Goal: Information Seeking & Learning: Understand process/instructions

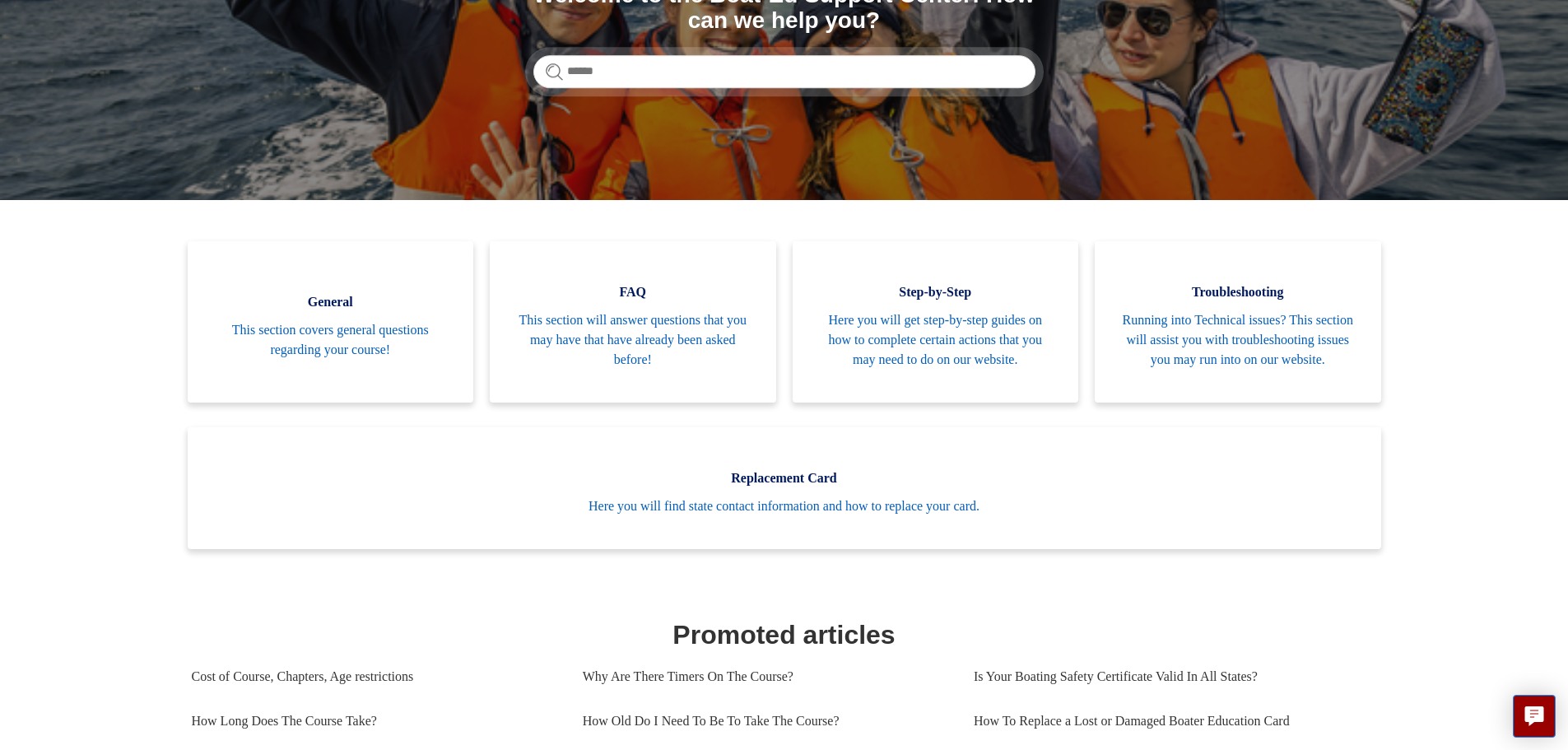
scroll to position [247, 0]
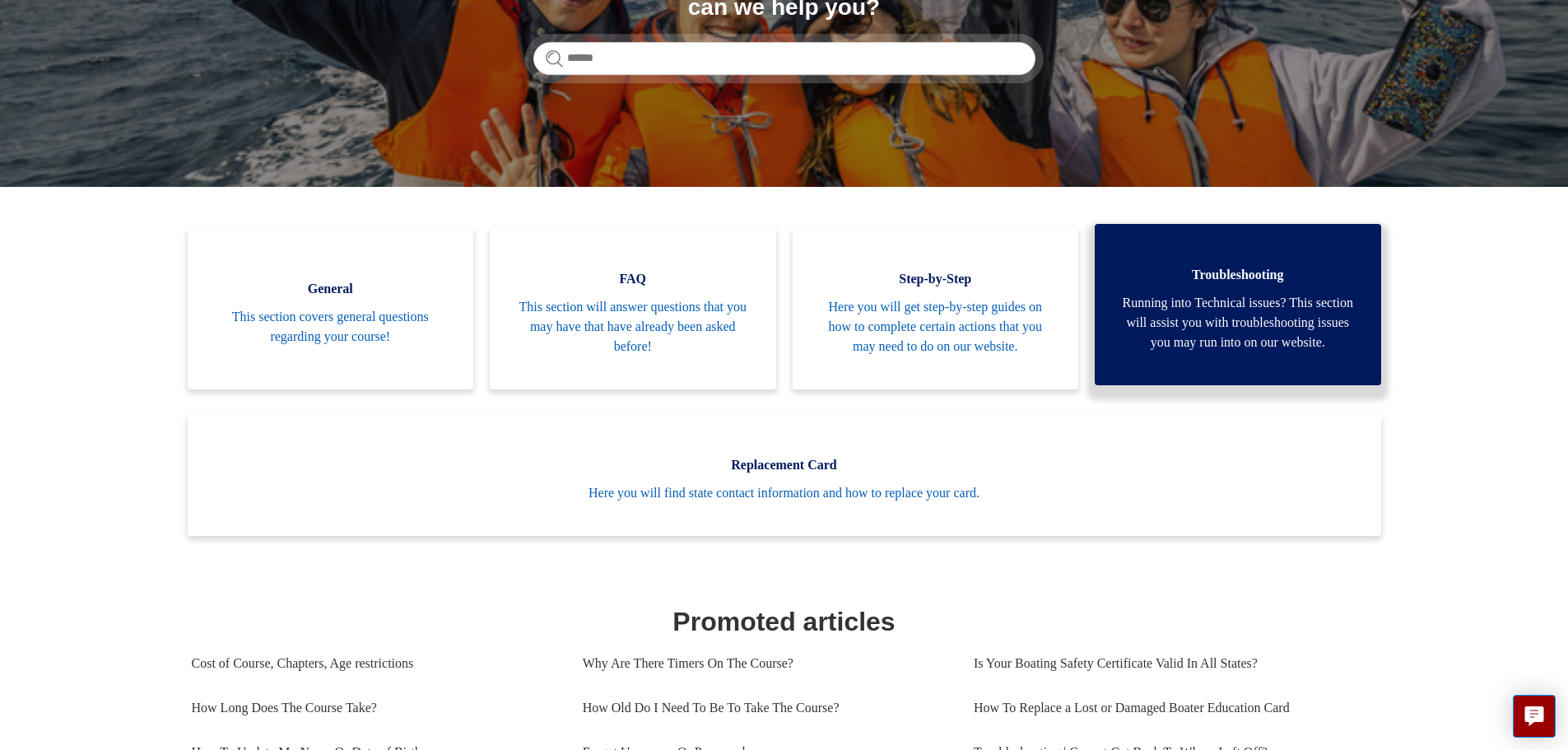
click at [1278, 316] on span "Running into Technical issues? This section will assist you with troubleshootin…" at bounding box center [1238, 323] width 237 height 59
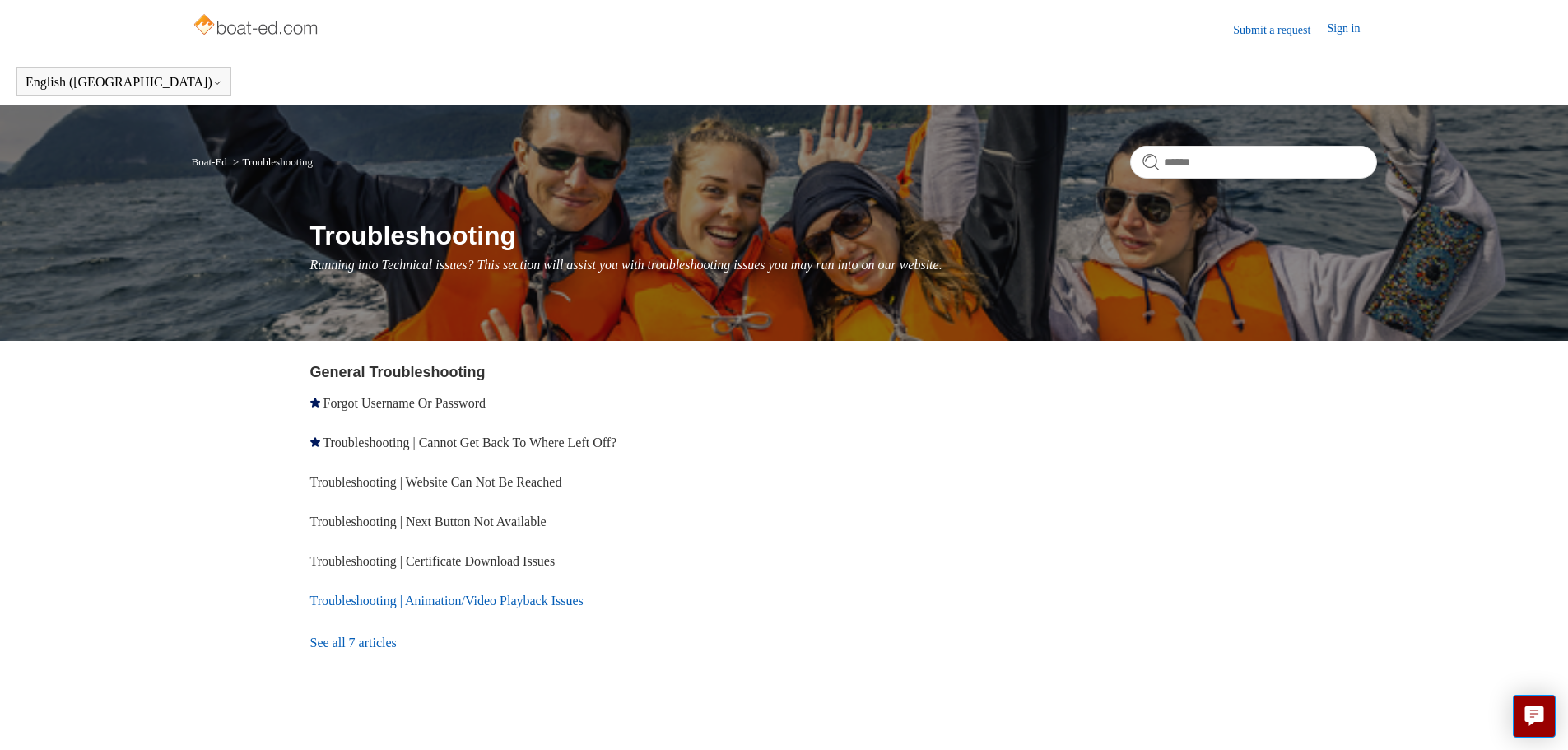
click at [452, 594] on link "Troubleshooting | Animation/Video Playback Issues" at bounding box center [447, 600] width 273 height 14
